Goal: Task Accomplishment & Management: Use online tool/utility

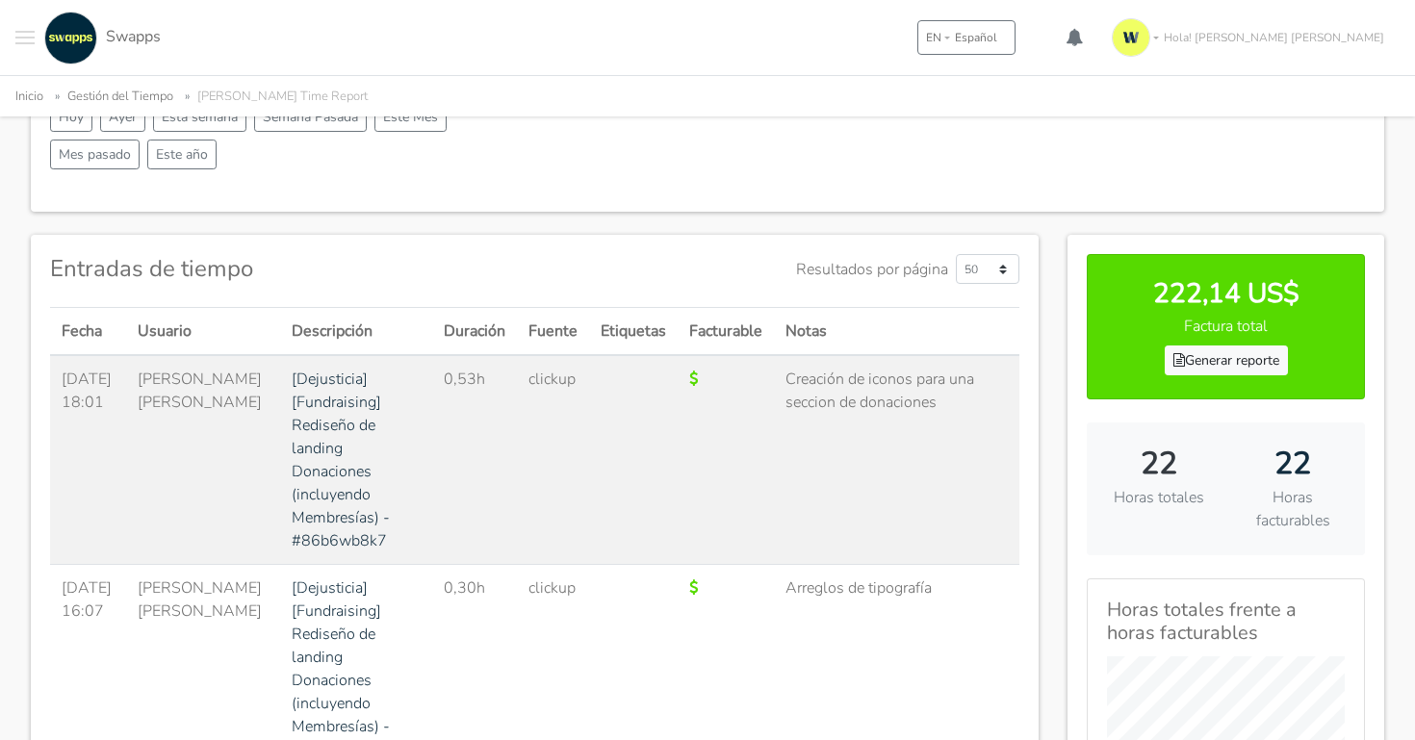
scroll to position [356, 0]
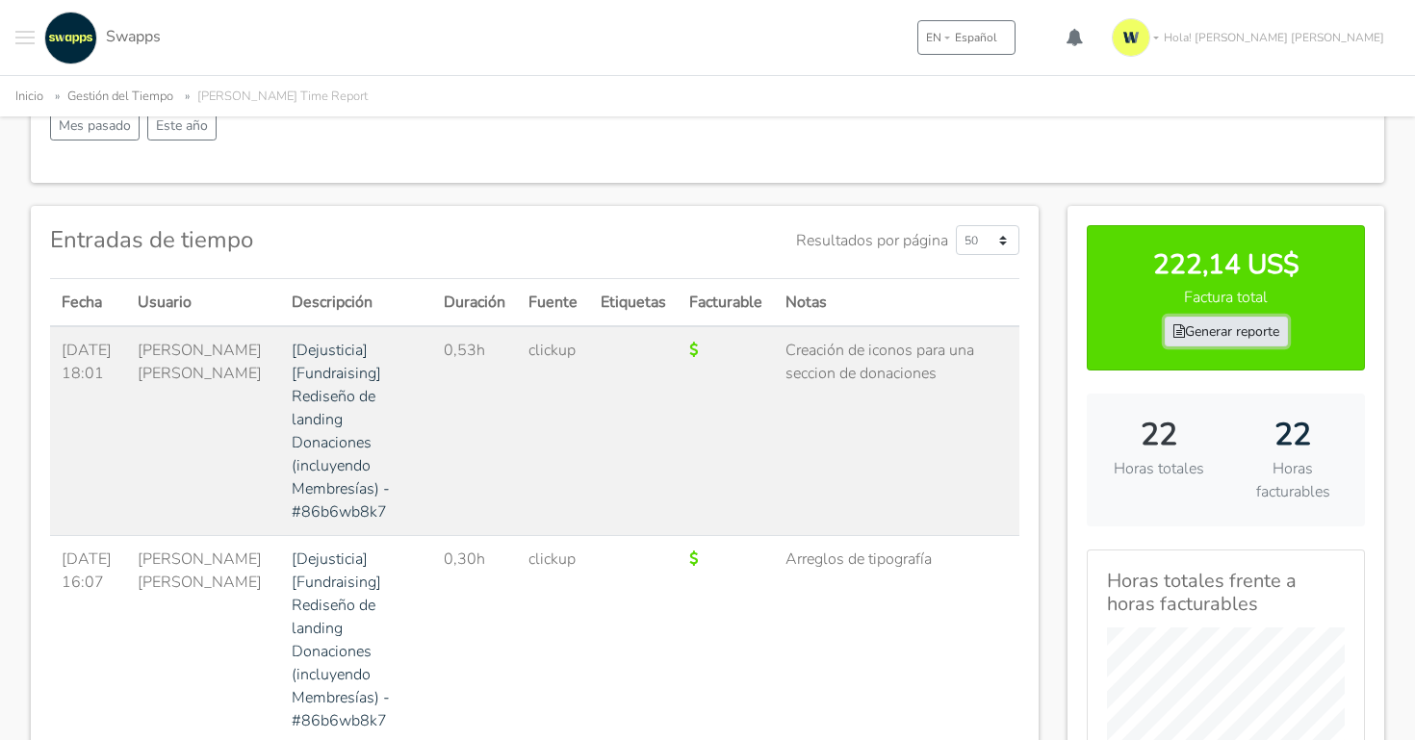
click at [1216, 329] on link "Generar reporte" at bounding box center [1226, 332] width 123 height 30
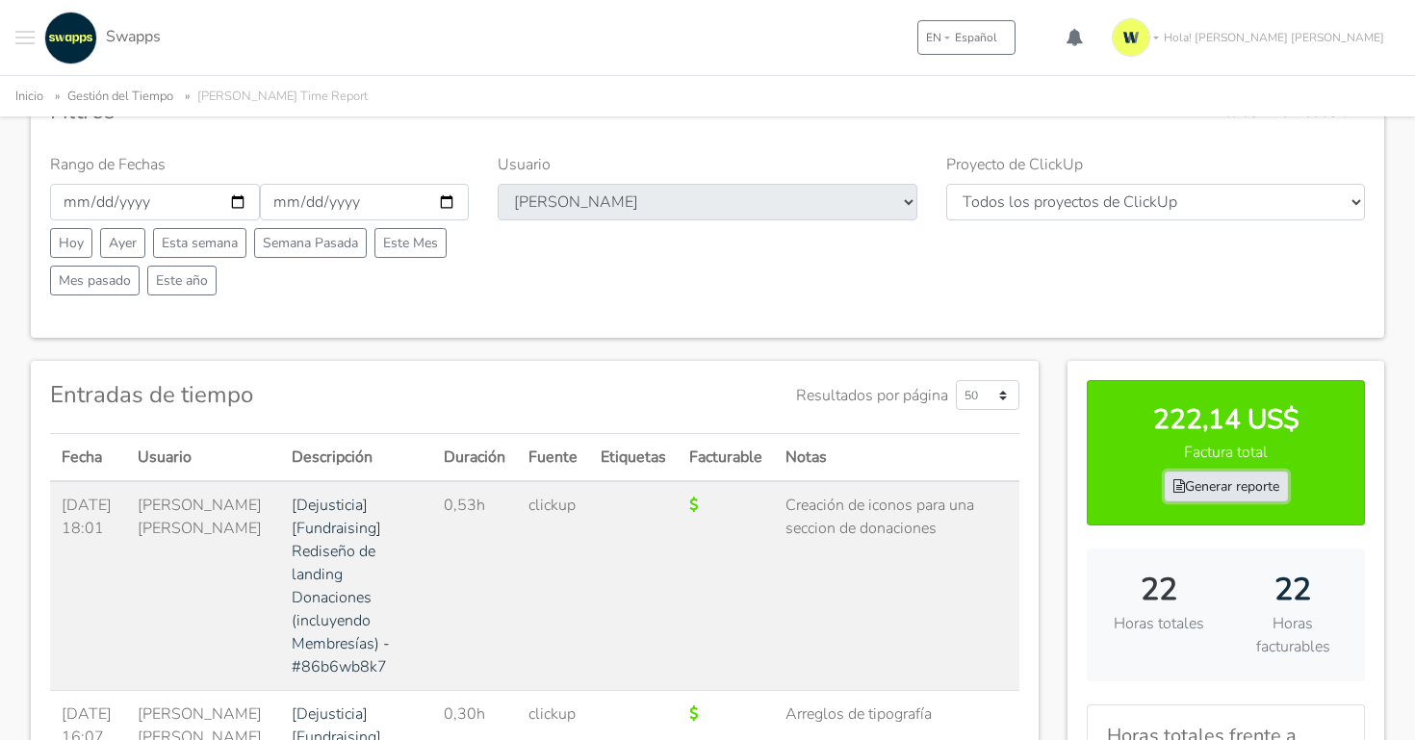
scroll to position [0, 0]
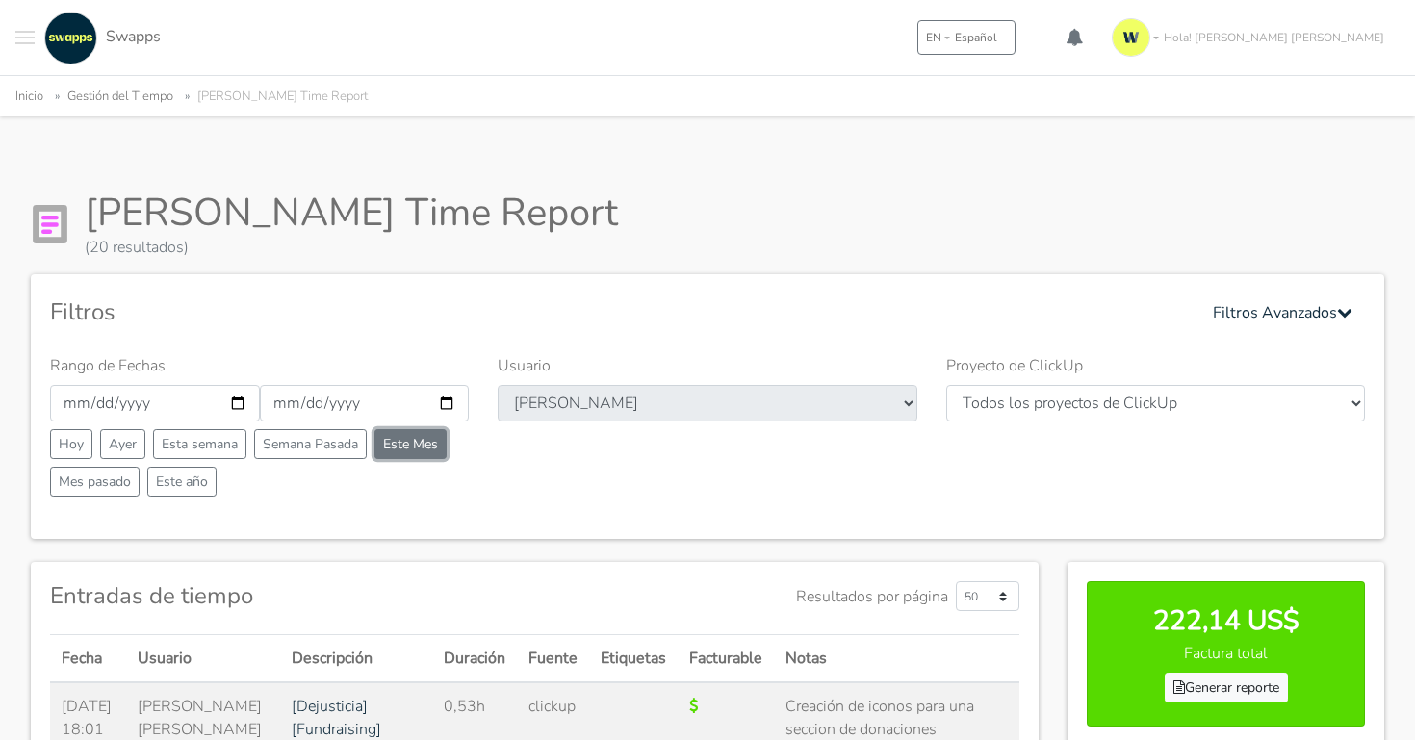
click at [437, 449] on button "Este Mes" at bounding box center [411, 444] width 72 height 30
type input "[DATE]"
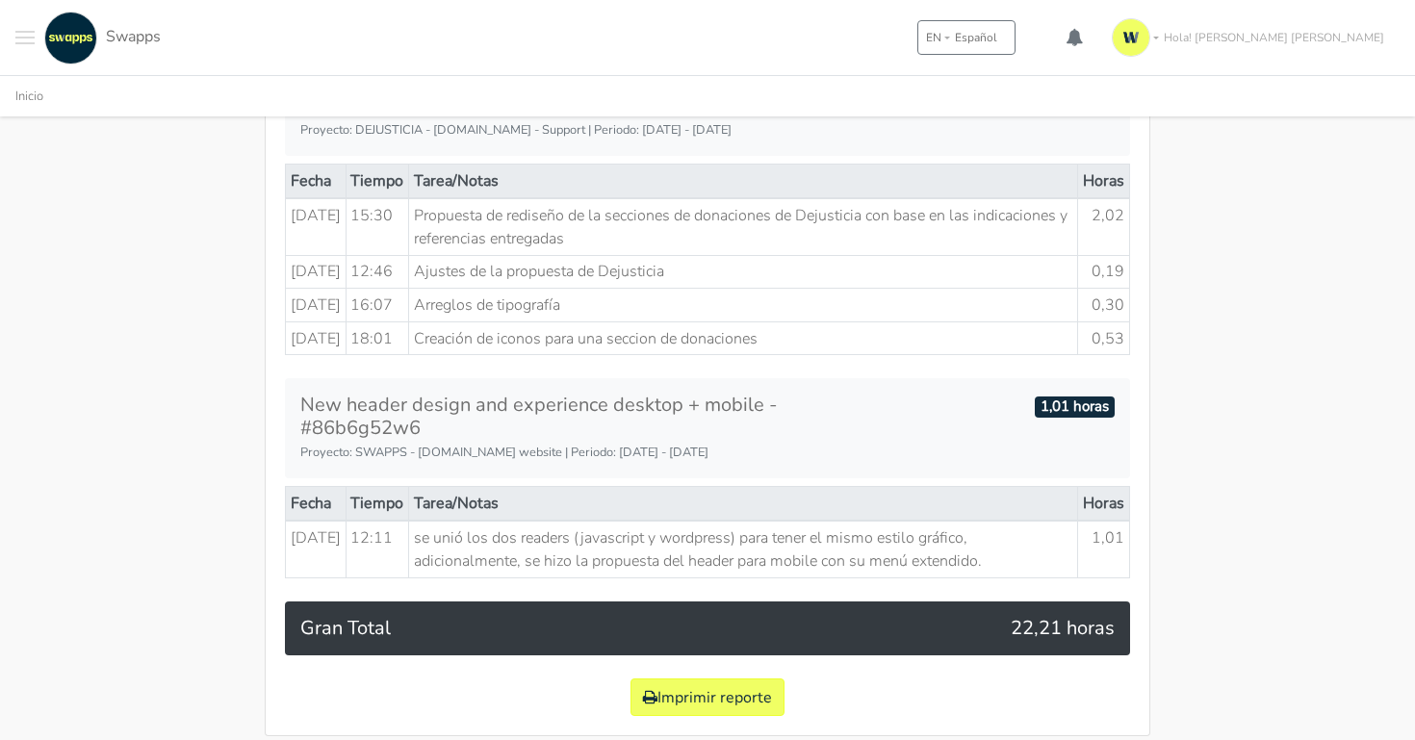
scroll to position [1713, 0]
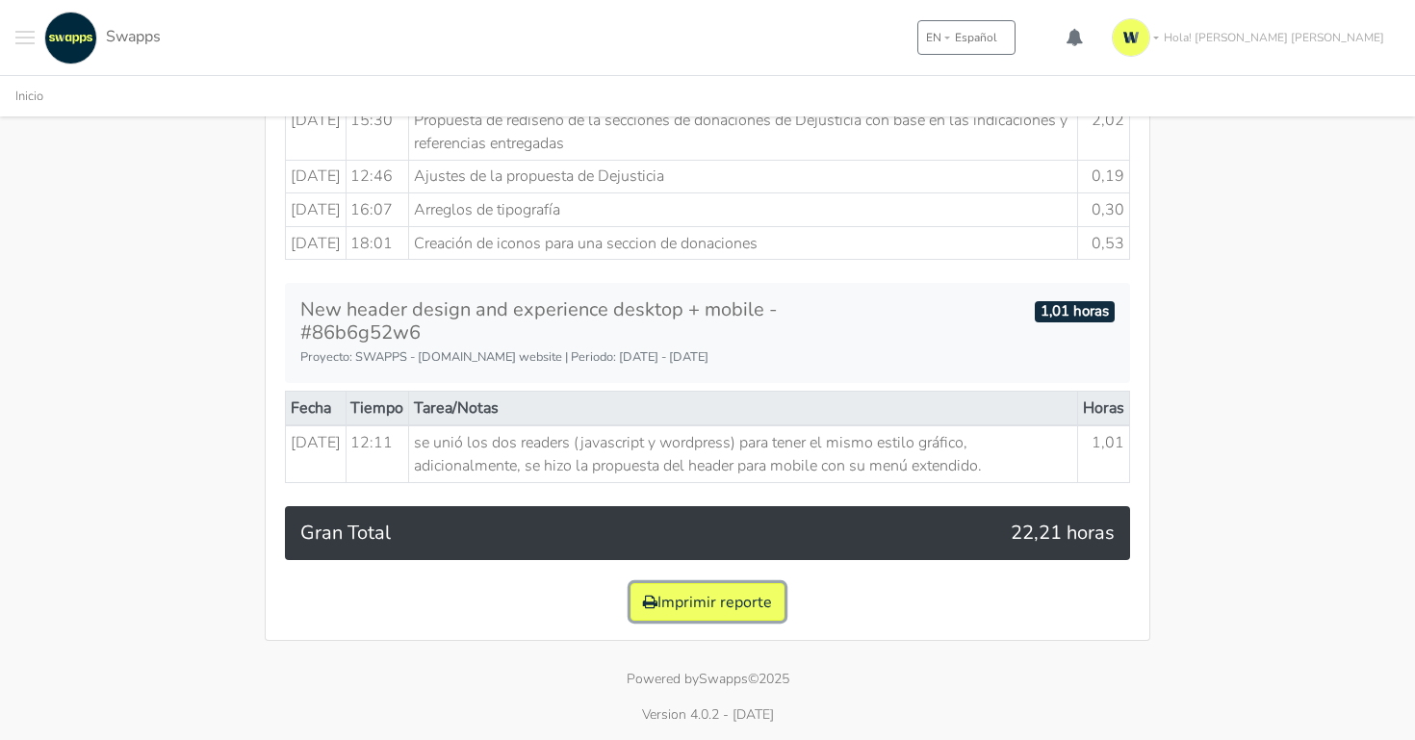
click at [735, 609] on button "Imprimir reporte" at bounding box center [708, 602] width 154 height 38
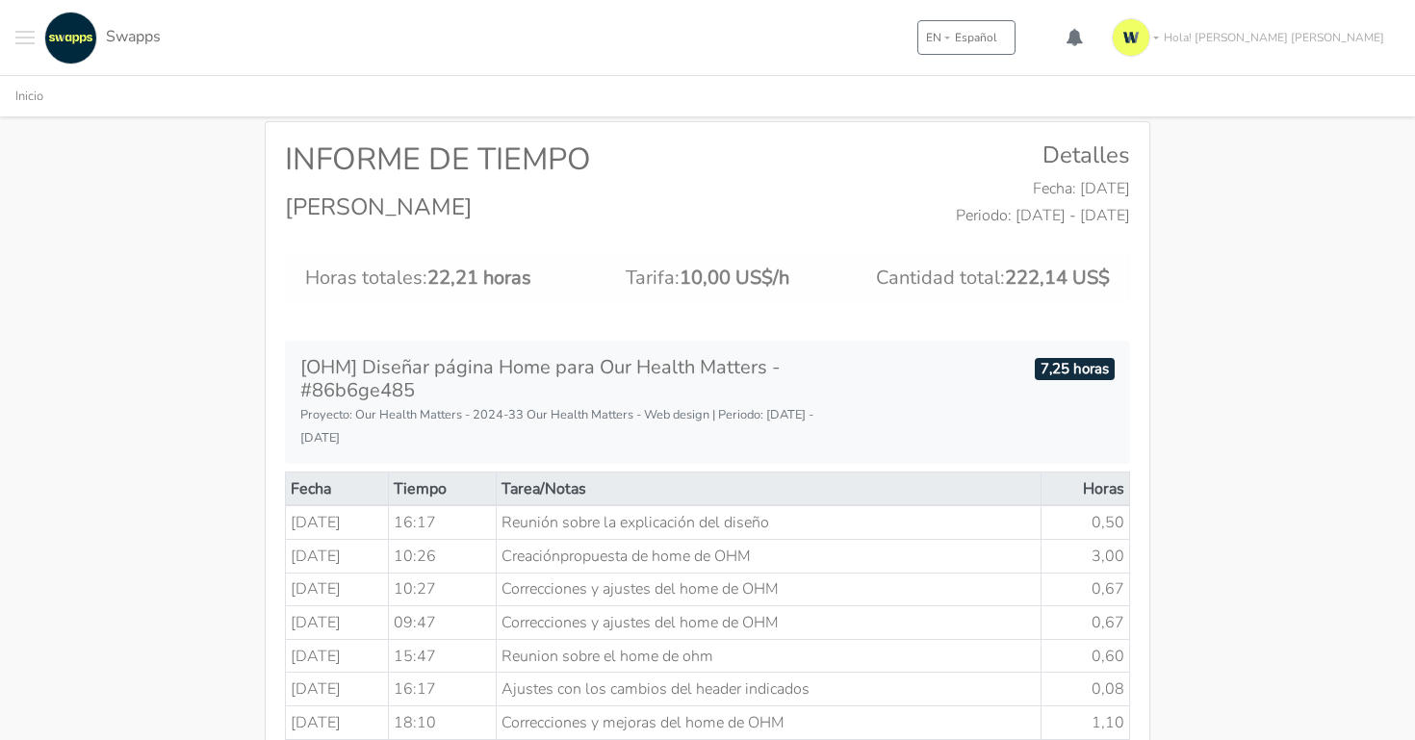
scroll to position [105, 0]
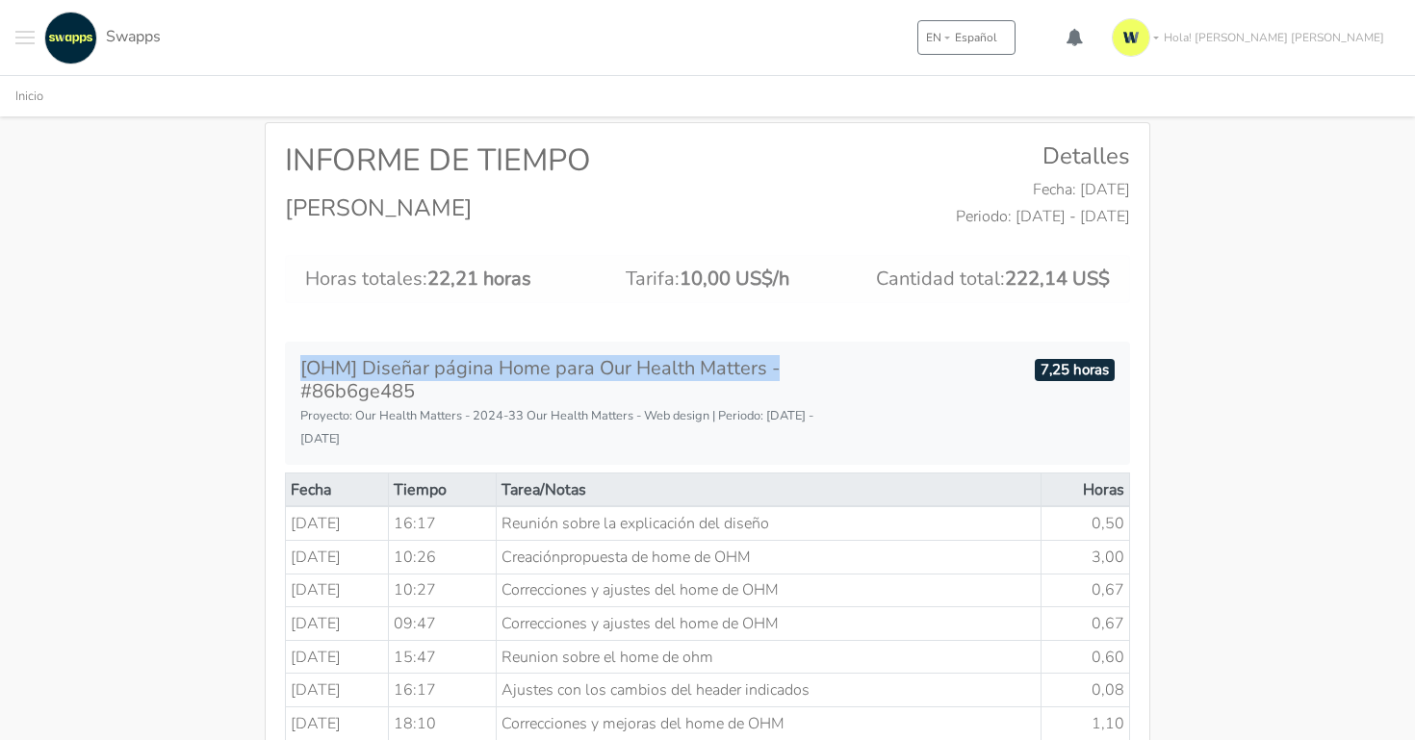
drag, startPoint x: 786, startPoint y: 372, endPoint x: 297, endPoint y: 366, distance: 488.1
click at [297, 366] on div "[OHM] Diseñar página Home para Our Health Matters - #86b6ge485 Proyecto: Our He…" at bounding box center [567, 403] width 562 height 92
copy h5 "[OHM] Diseñar página Home para Our Health Matters -"
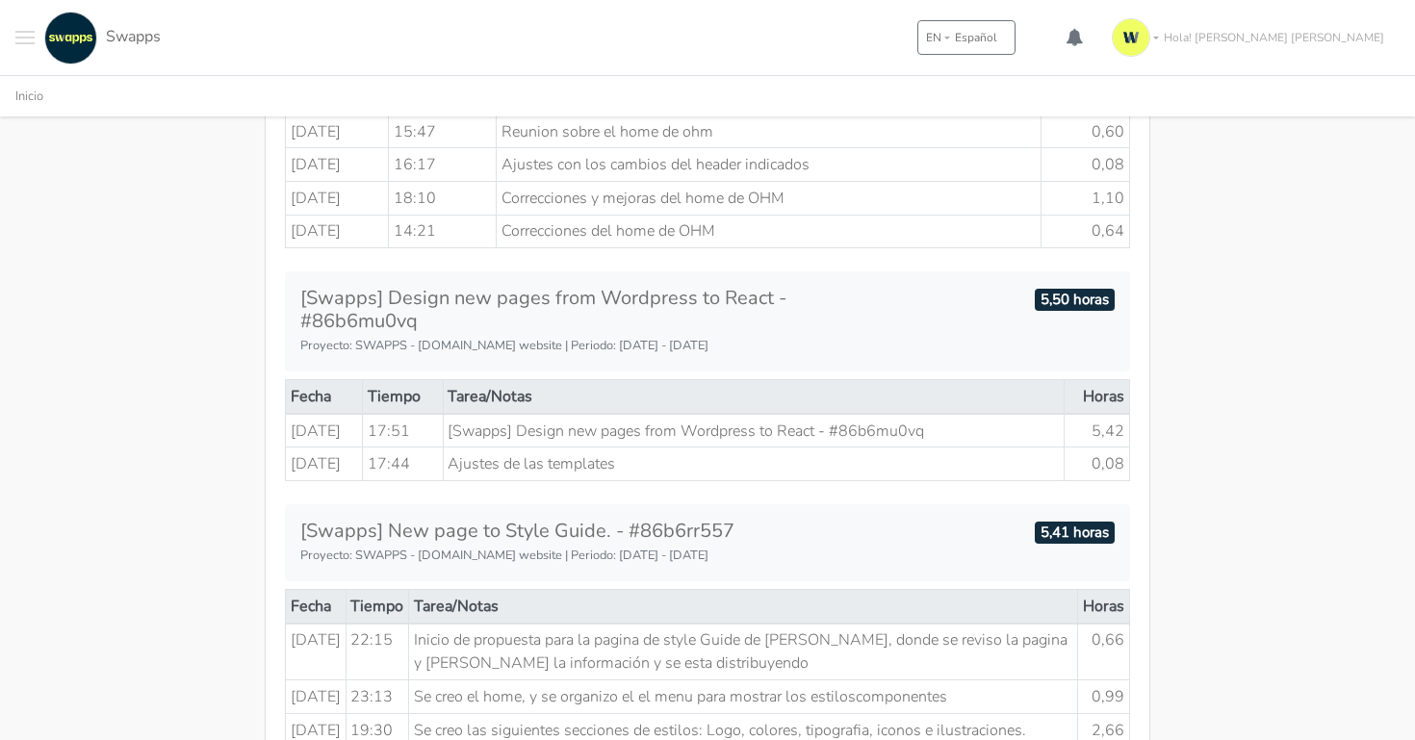
scroll to position [632, 0]
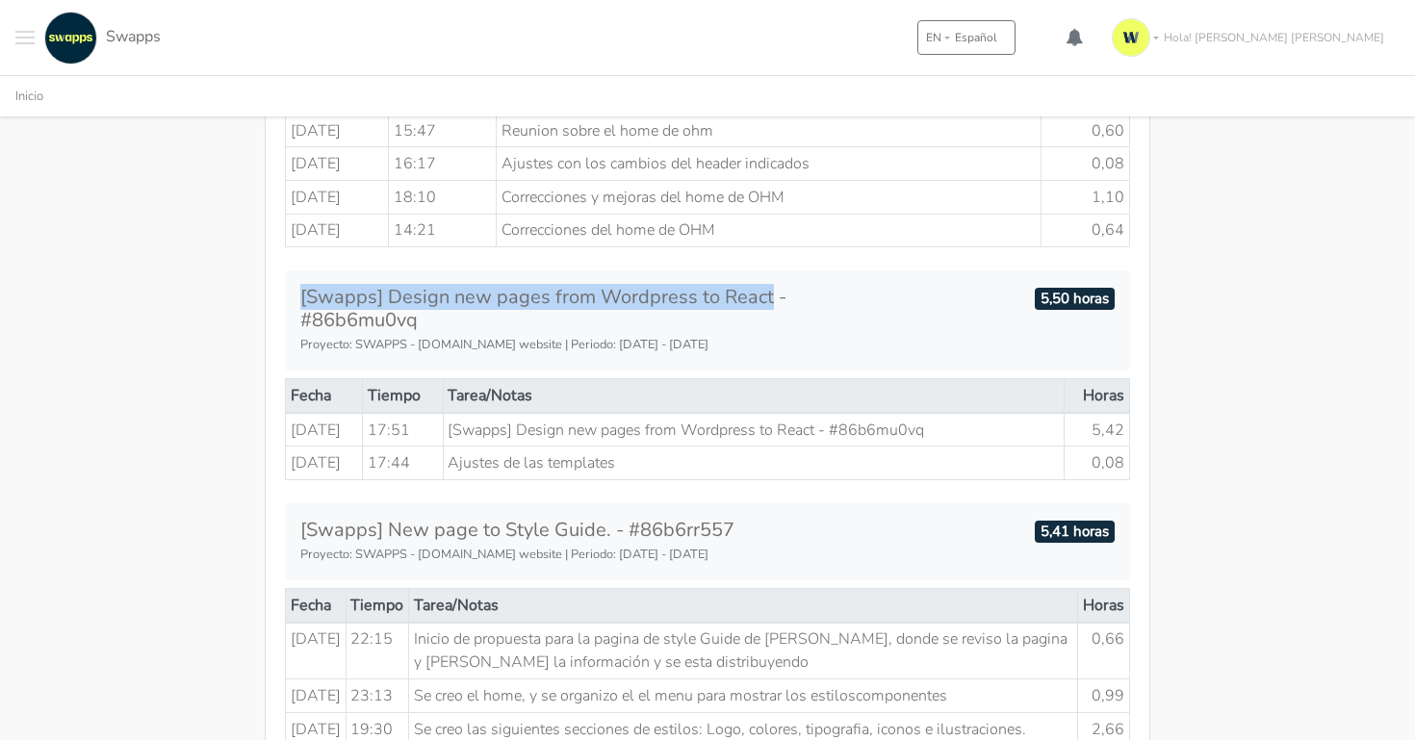
drag, startPoint x: 298, startPoint y: 293, endPoint x: 771, endPoint y: 301, distance: 472.8
click at [770, 301] on div "[Swapps] Design new pages from Wordpress to React - #86b6mu0vq Proyecto: SWAPPS…" at bounding box center [567, 320] width 562 height 69
copy h5 "[Swapps] Design new pages from Wordpress to React"
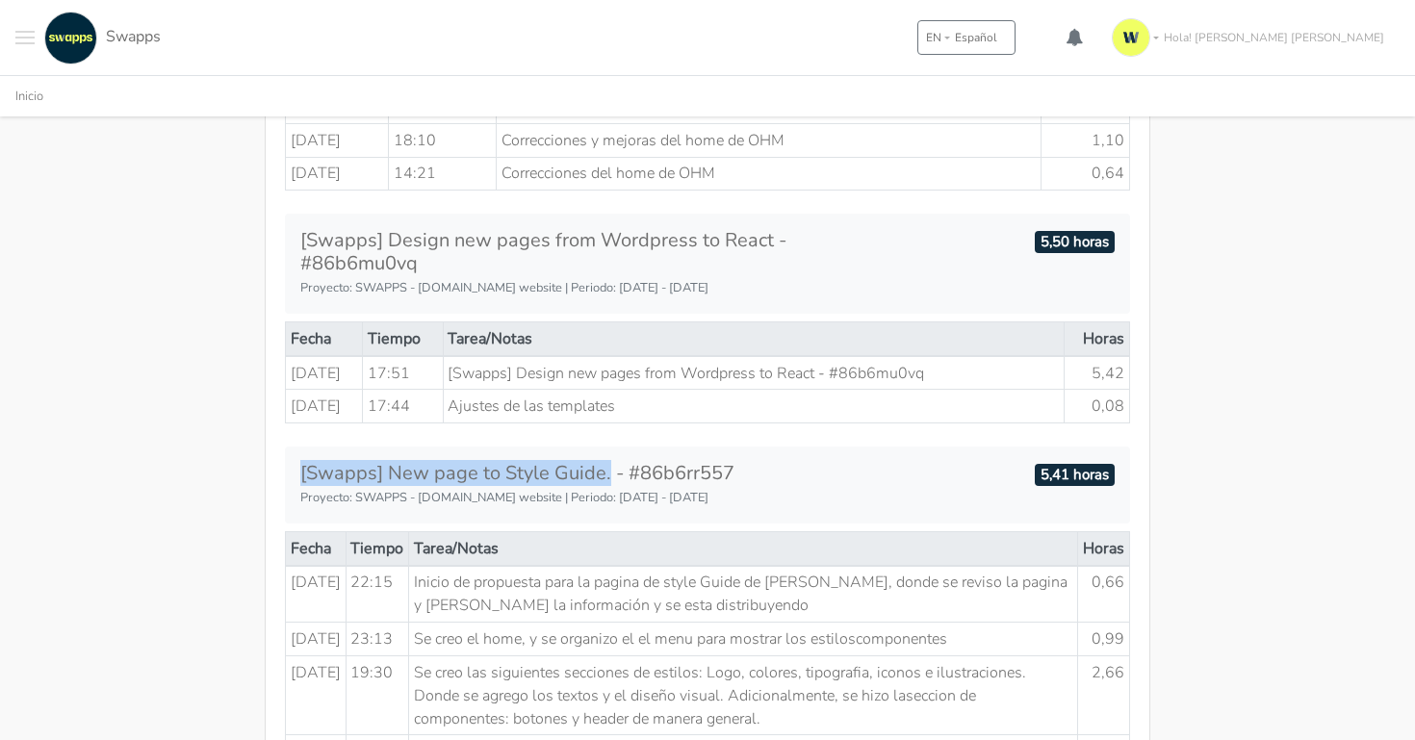
drag, startPoint x: 604, startPoint y: 472, endPoint x: 296, endPoint y: 472, distance: 308.1
click at [296, 472] on div "[Swapps] New page to Style Guide. - #86b6rr557 Proyecto: SWAPPS - [DOMAIN_NAME]…" at bounding box center [567, 485] width 562 height 46
copy h5 "[Swapps] New page to Style Guide."
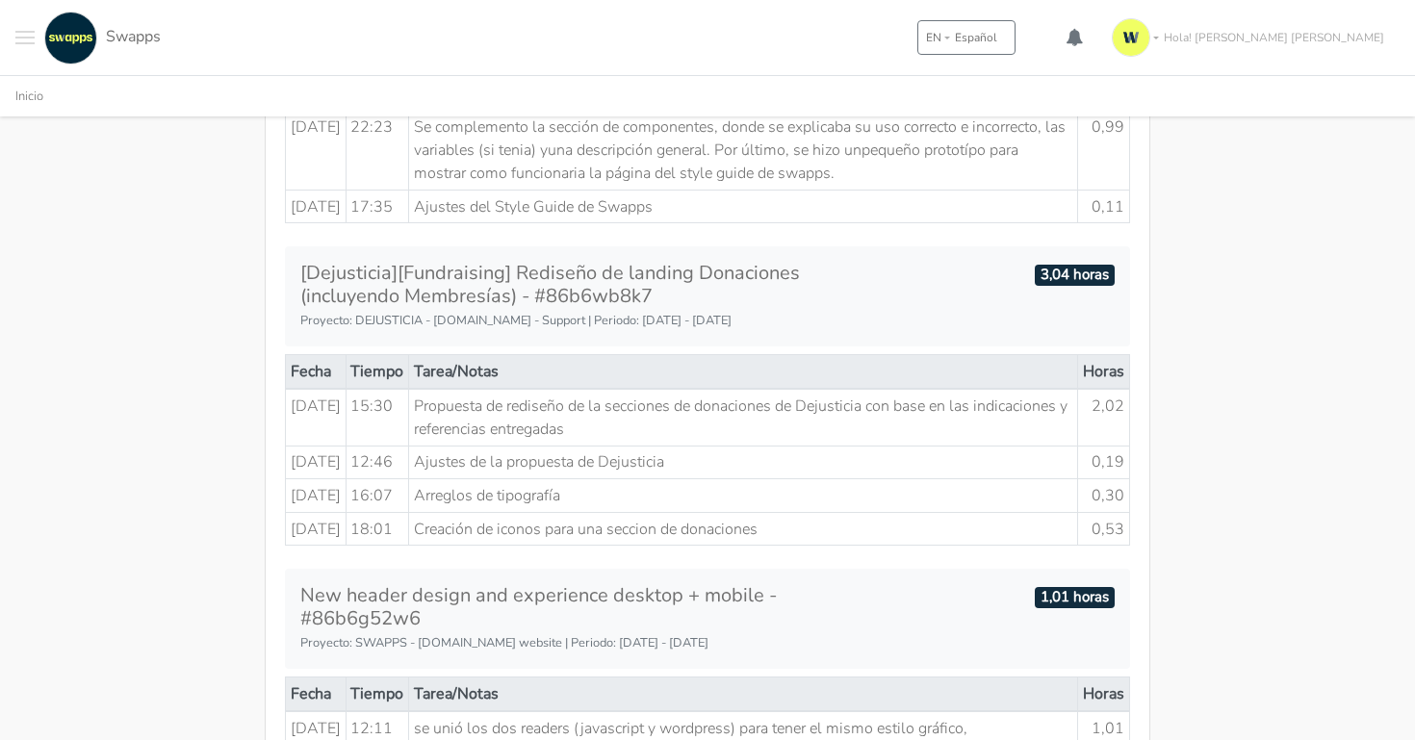
scroll to position [1304, 0]
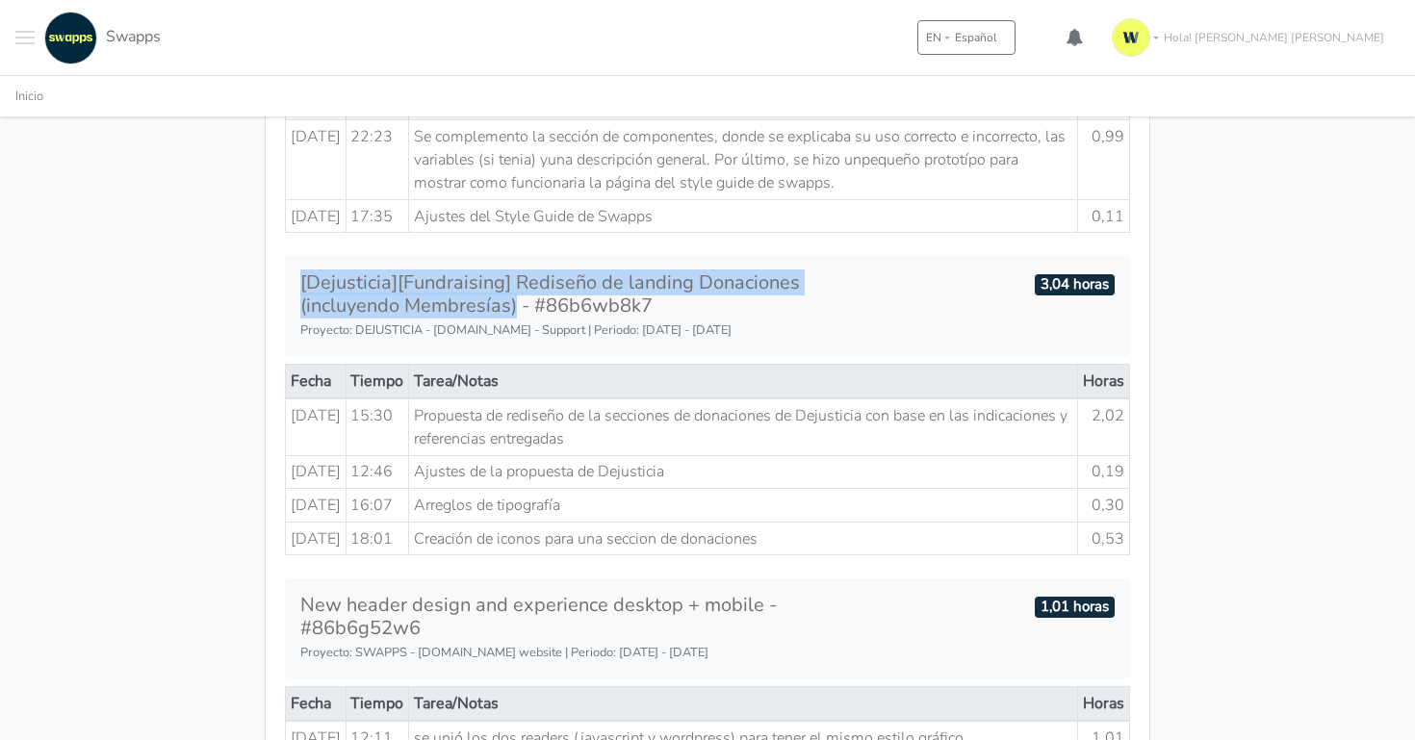
drag, startPoint x: 300, startPoint y: 331, endPoint x: 514, endPoint y: 360, distance: 215.7
click at [514, 318] on h5 "[Dejusticia][Fundraising] Rediseño de landing Donaciones (incluyendo Membresías…" at bounding box center [566, 294] width 533 height 46
copy h5 "[Dejusticia][Fundraising] Rediseño de landing Donaciones (incluyendo Membresías)"
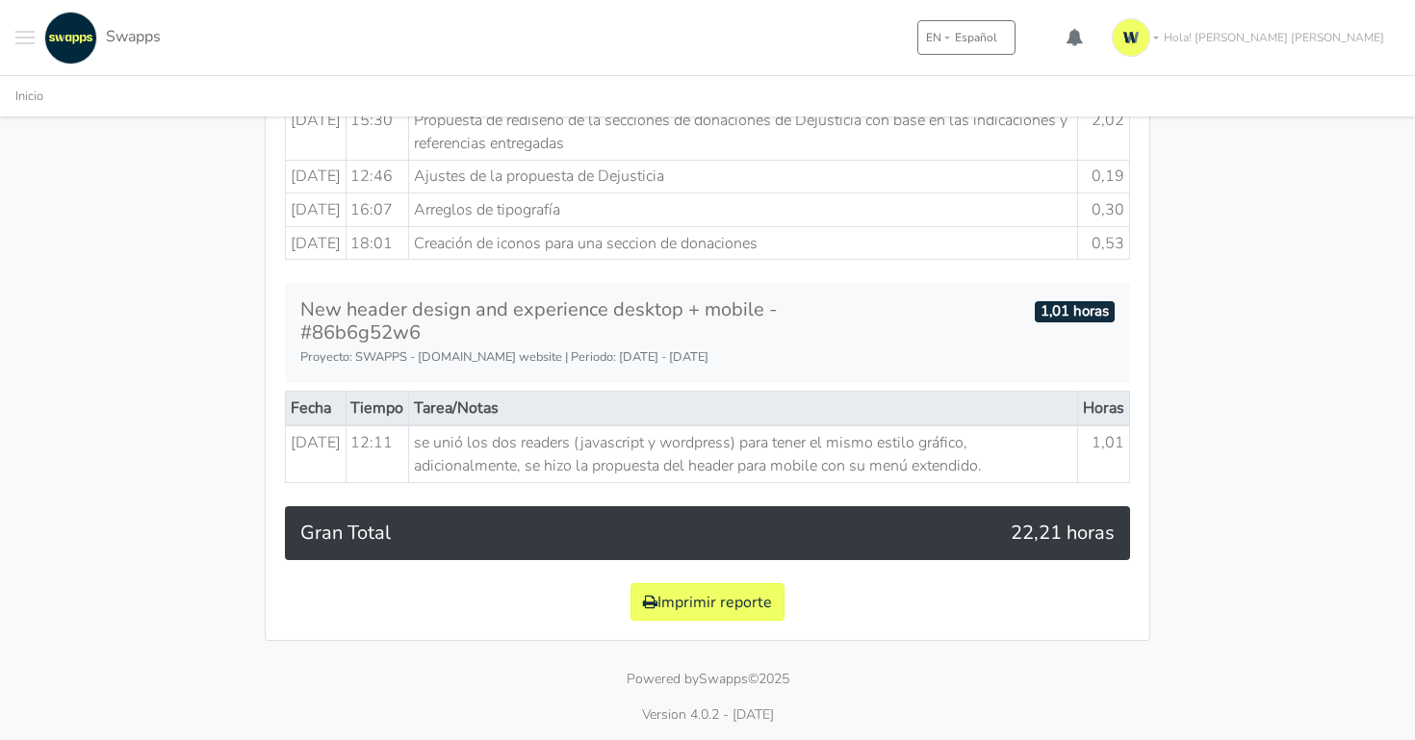
scroll to position [1690, 0]
drag, startPoint x: 303, startPoint y: 335, endPoint x: 756, endPoint y: 340, distance: 452.5
click at [756, 340] on h5 "New header design and experience desktop + mobile - #86b6g52w6" at bounding box center [566, 321] width 533 height 46
copy h5 "New header design and experience desktop + mobile"
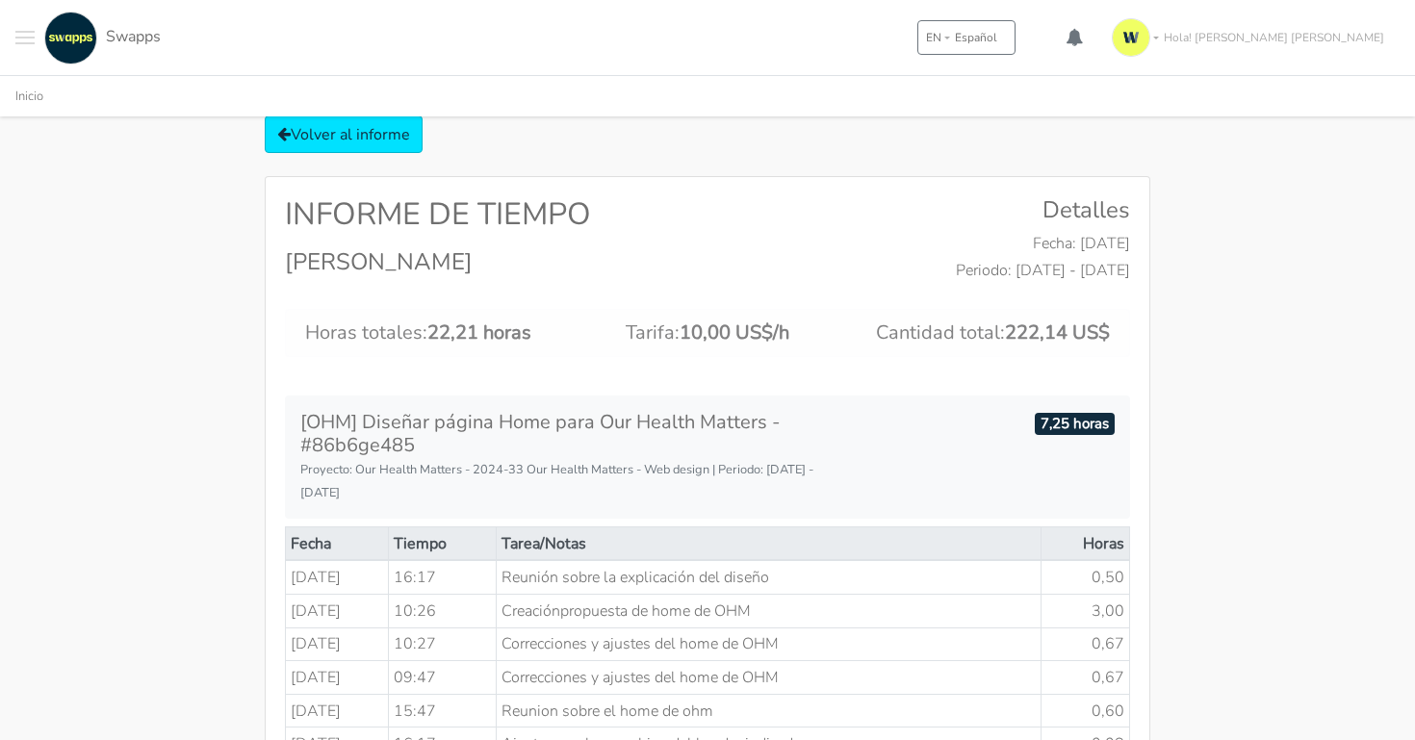
scroll to position [0, 0]
